Goal: Transaction & Acquisition: Purchase product/service

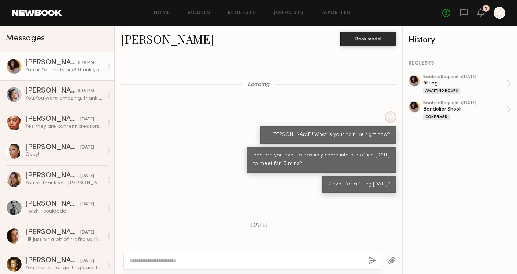
click at [480, 13] on icon at bounding box center [481, 12] width 6 height 5
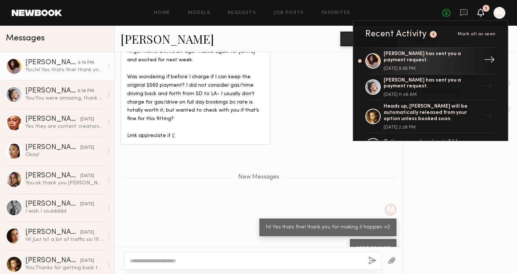
click at [432, 58] on div "[PERSON_NAME] has sent you a payment request." at bounding box center [431, 57] width 95 height 12
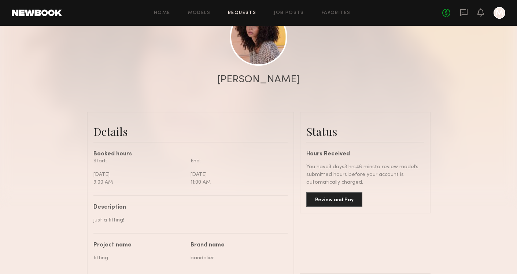
scroll to position [183, 0]
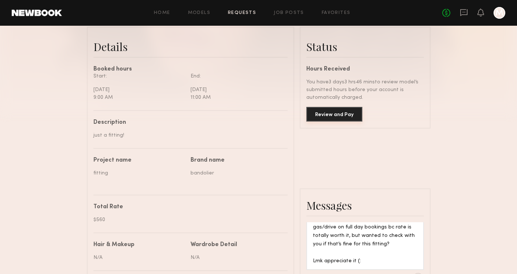
click at [326, 115] on button "Review and Pay" at bounding box center [335, 114] width 56 height 15
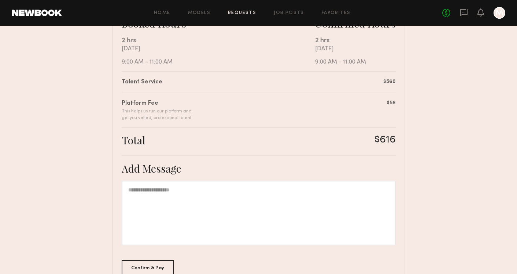
scroll to position [195, 0]
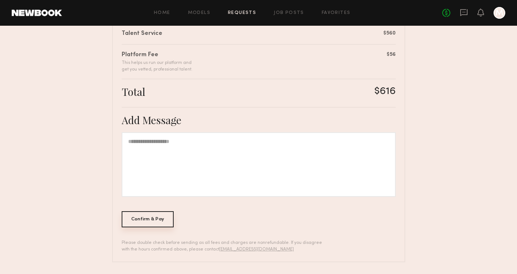
click at [154, 218] on div "Confirm & Pay" at bounding box center [148, 219] width 52 height 16
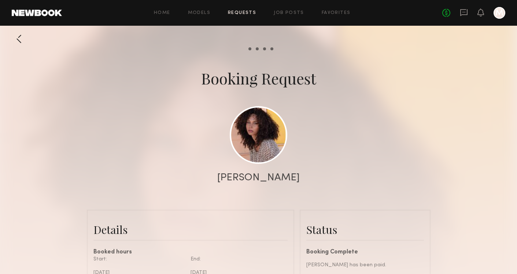
scroll to position [1481, 0]
click at [266, 205] on div at bounding box center [258, 146] width 517 height 293
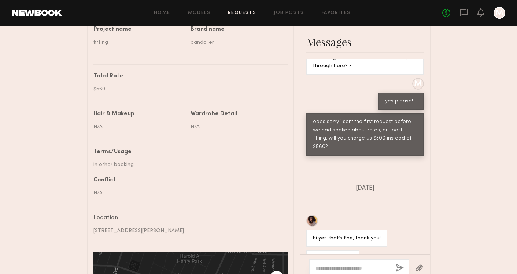
scroll to position [990, 0]
